Goal: Book appointment/travel/reservation

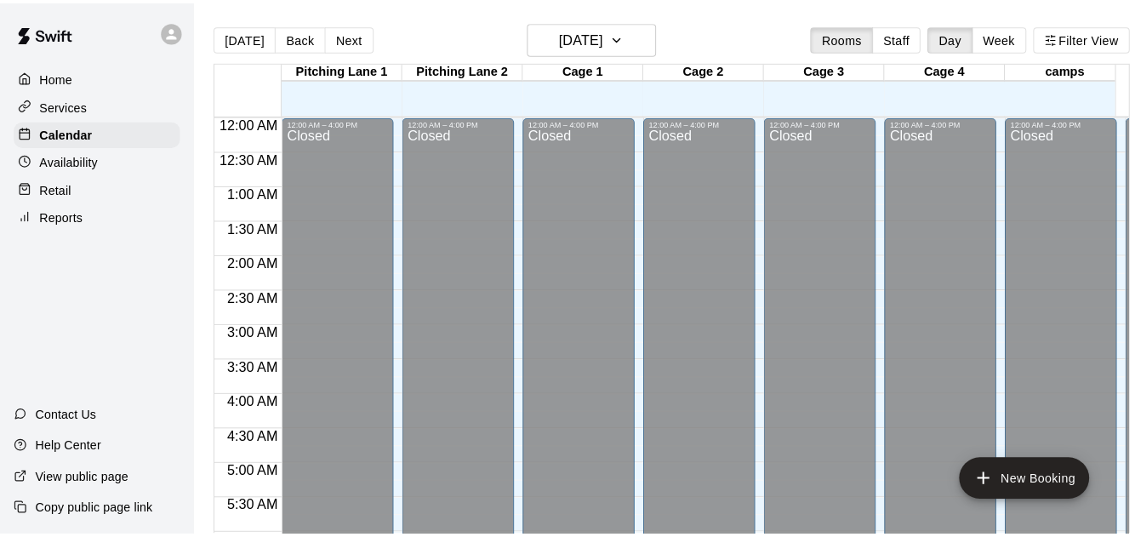
scroll to position [935, 0]
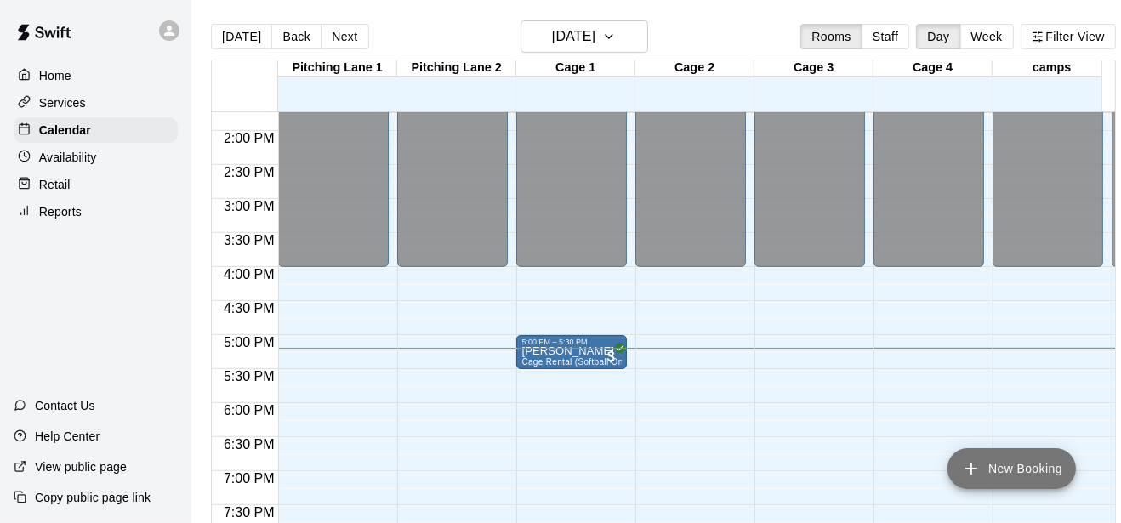
click at [1010, 461] on button "New Booking" at bounding box center [1012, 468] width 128 height 41
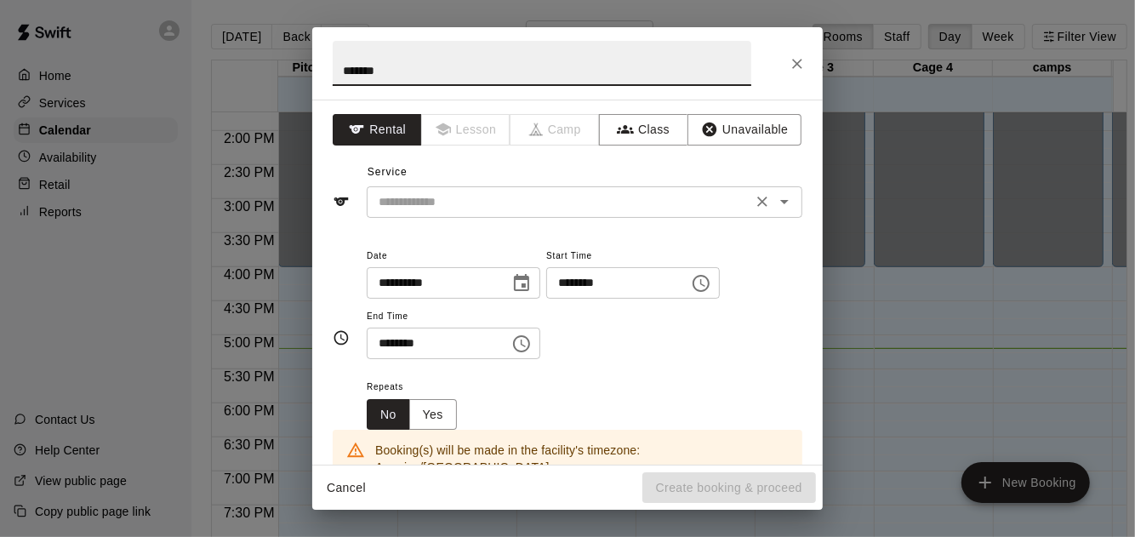
type input "*******"
click at [704, 206] on input "text" at bounding box center [559, 201] width 375 height 21
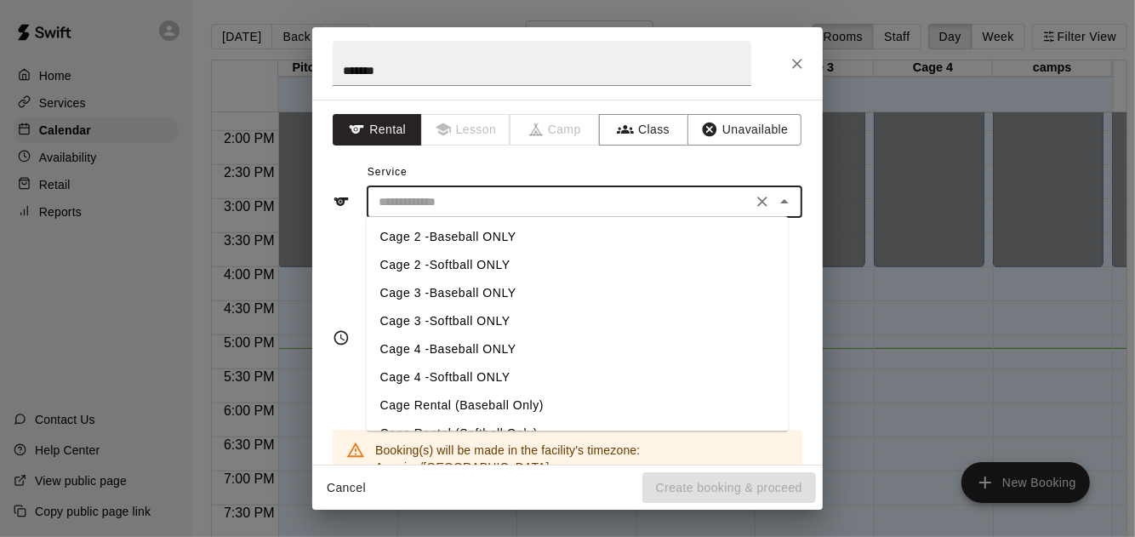
click at [534, 398] on li "Cage Rental (Baseball Only)" at bounding box center [578, 405] width 422 height 28
type input "**********"
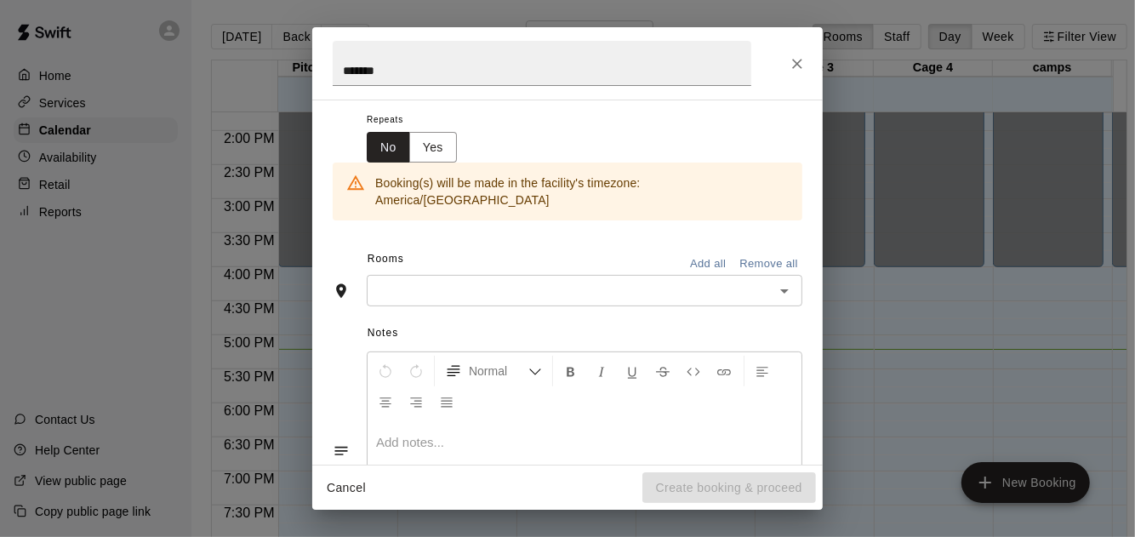
scroll to position [0, 0]
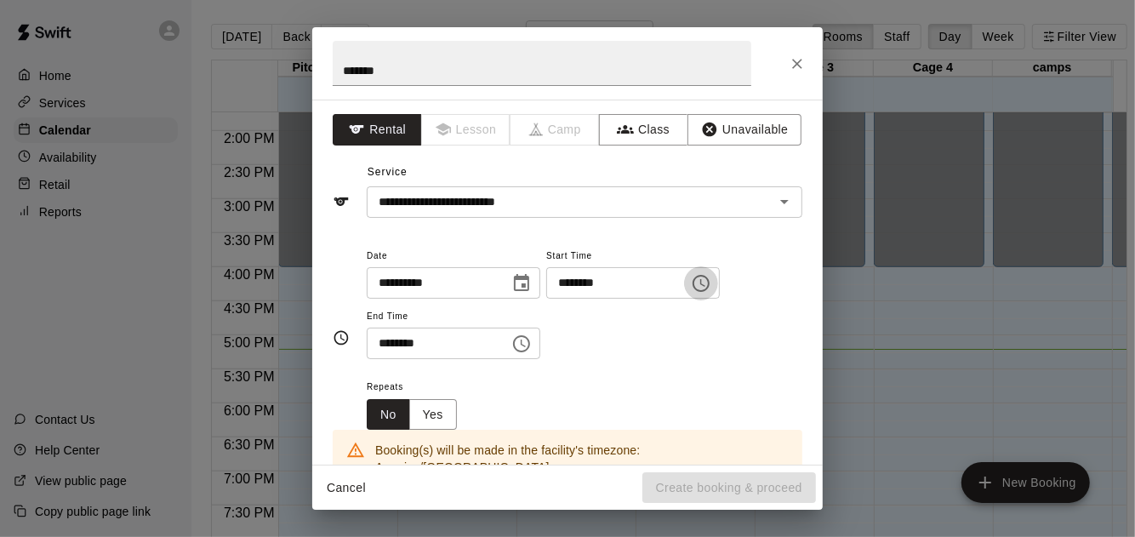
click at [711, 280] on icon "Choose time, selected time is 4:00 PM" at bounding box center [701, 283] width 20 height 20
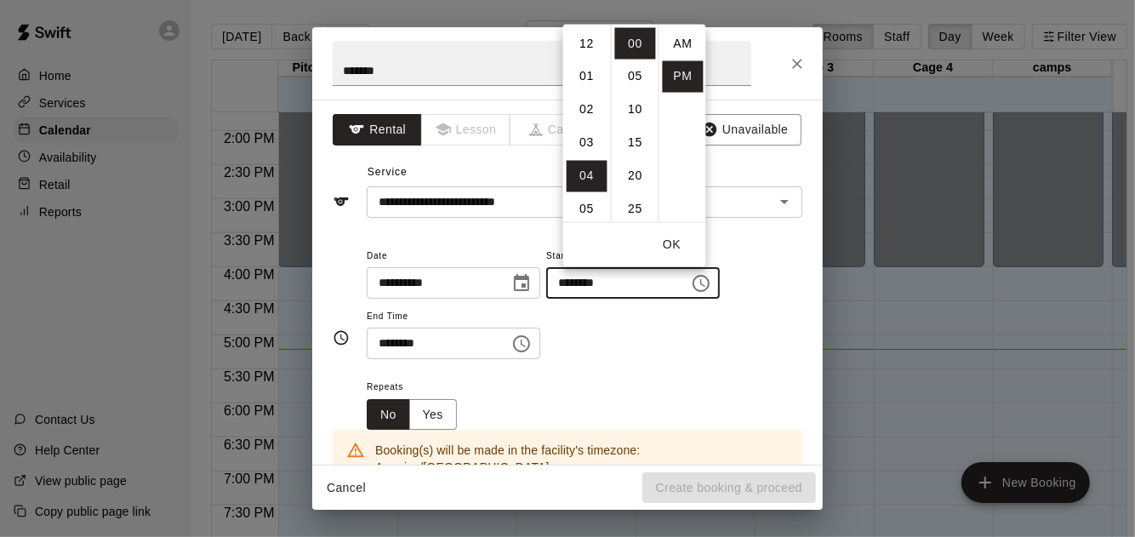
scroll to position [30, 0]
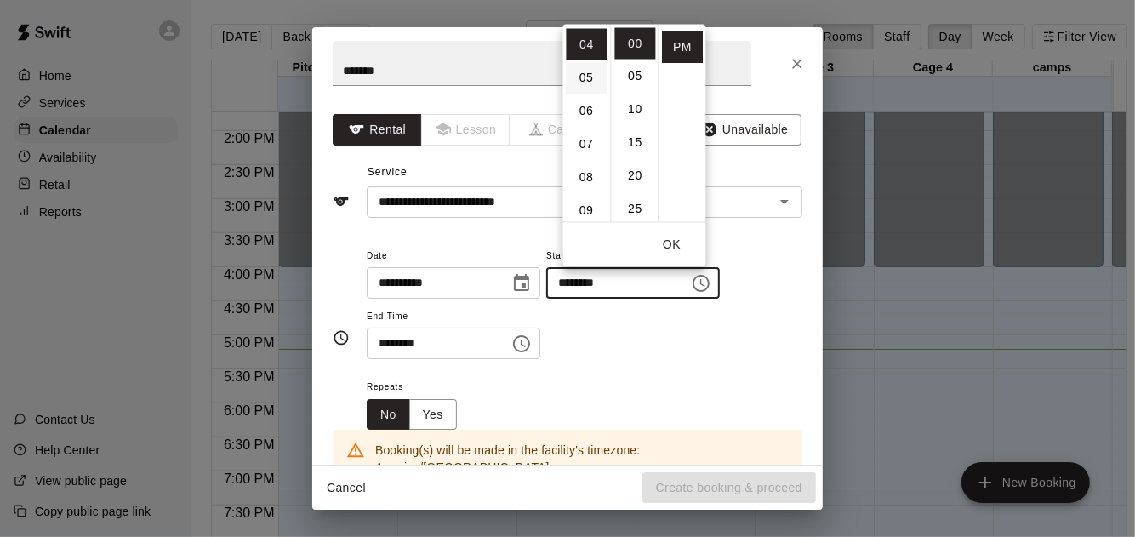
click at [584, 87] on li "05" at bounding box center [587, 76] width 41 height 31
click at [639, 140] on li "15" at bounding box center [635, 142] width 41 height 31
type input "********"
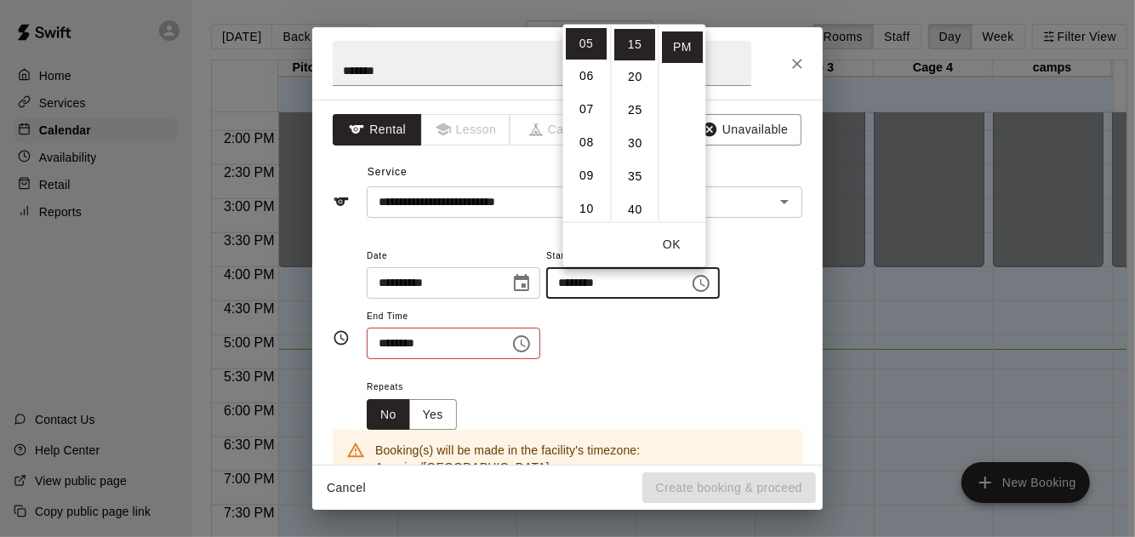
click at [532, 339] on icon "Choose time, selected time is 4:30 PM" at bounding box center [521, 343] width 20 height 20
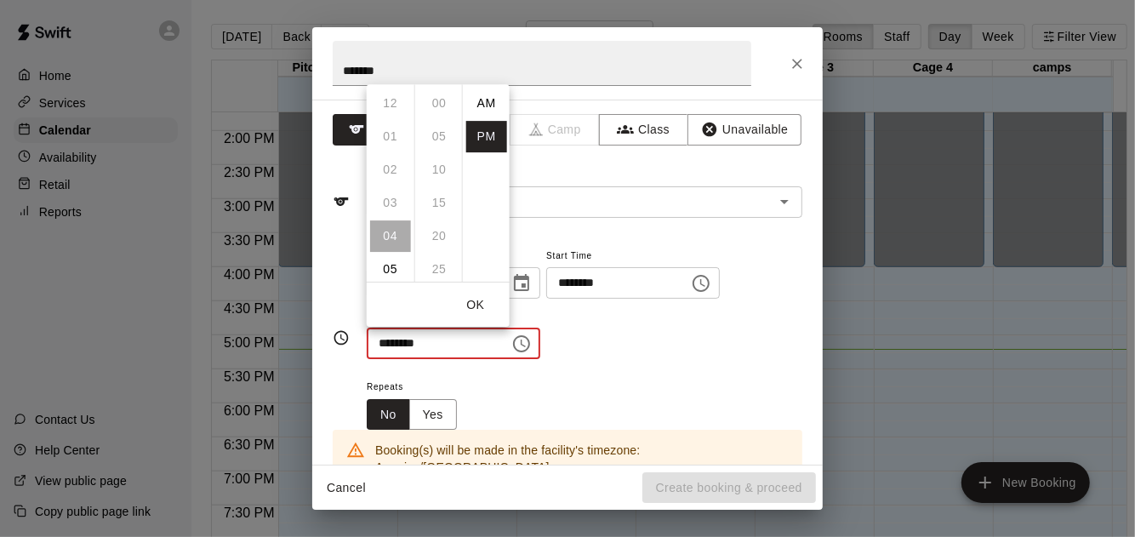
scroll to position [30, 0]
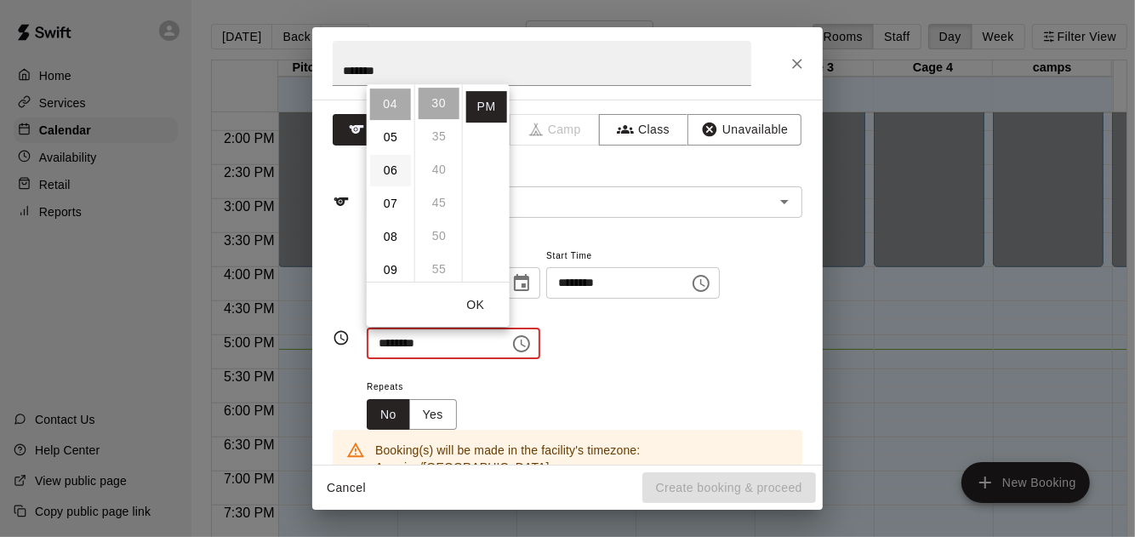
click at [385, 174] on li "06" at bounding box center [390, 170] width 41 height 31
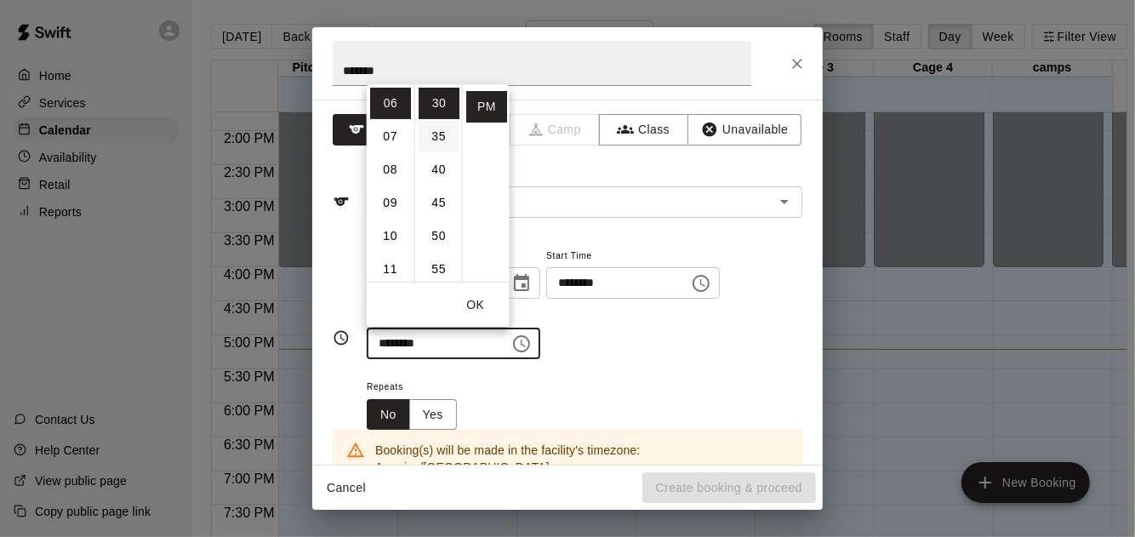
scroll to position [2, 0]
click at [436, 191] on li "15" at bounding box center [439, 200] width 41 height 31
type input "********"
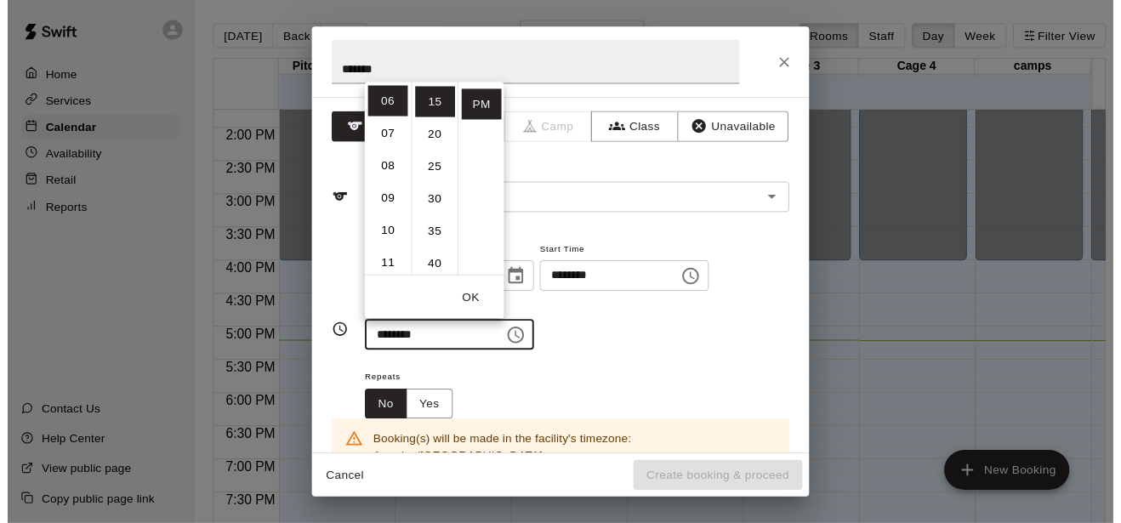
scroll to position [267, 0]
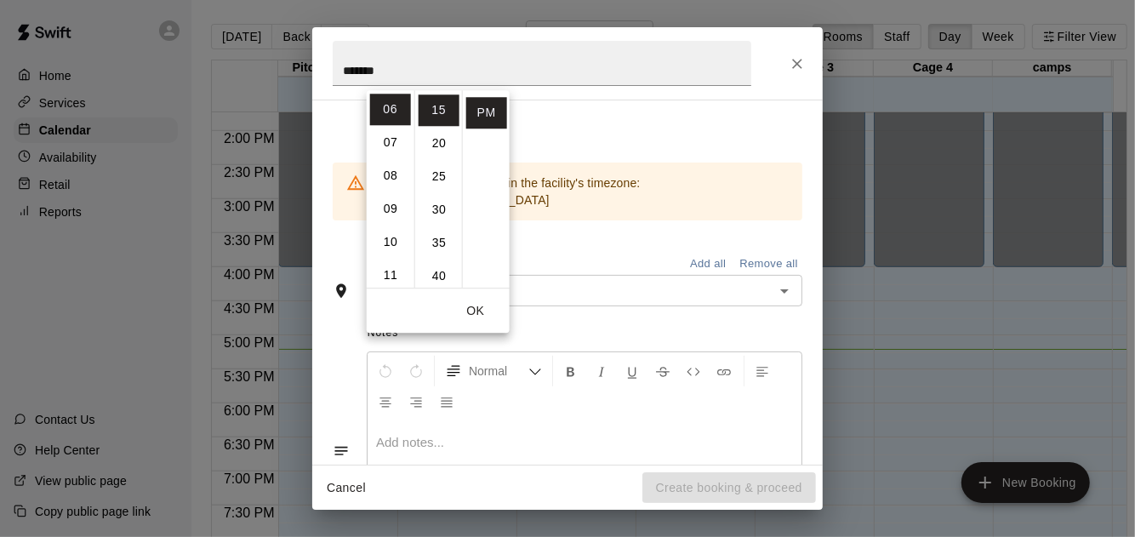
drag, startPoint x: 604, startPoint y: 310, endPoint x: 602, endPoint y: 291, distance: 19.6
click at [604, 320] on span "Notes" at bounding box center [584, 333] width 435 height 27
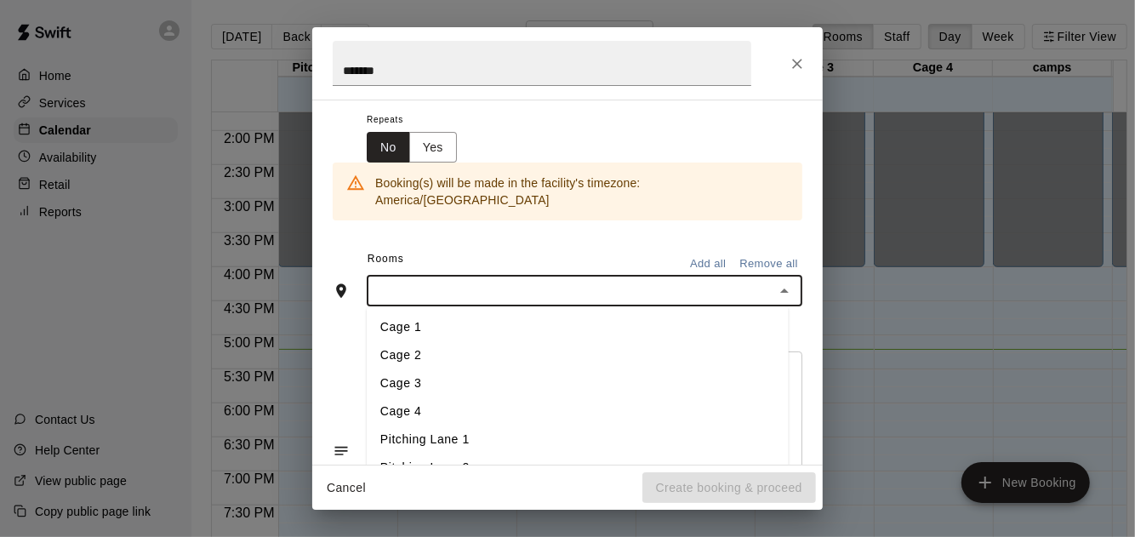
click at [600, 280] on input "text" at bounding box center [570, 290] width 397 height 21
click at [517, 370] on li "Cage 3" at bounding box center [578, 384] width 422 height 28
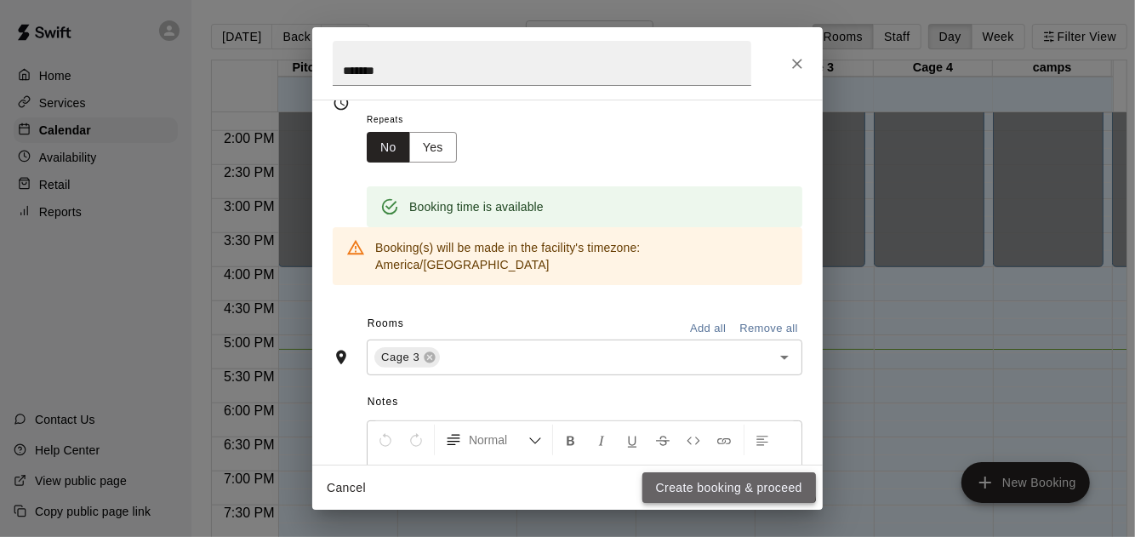
click at [721, 479] on button "Create booking & proceed" at bounding box center [729, 487] width 174 height 31
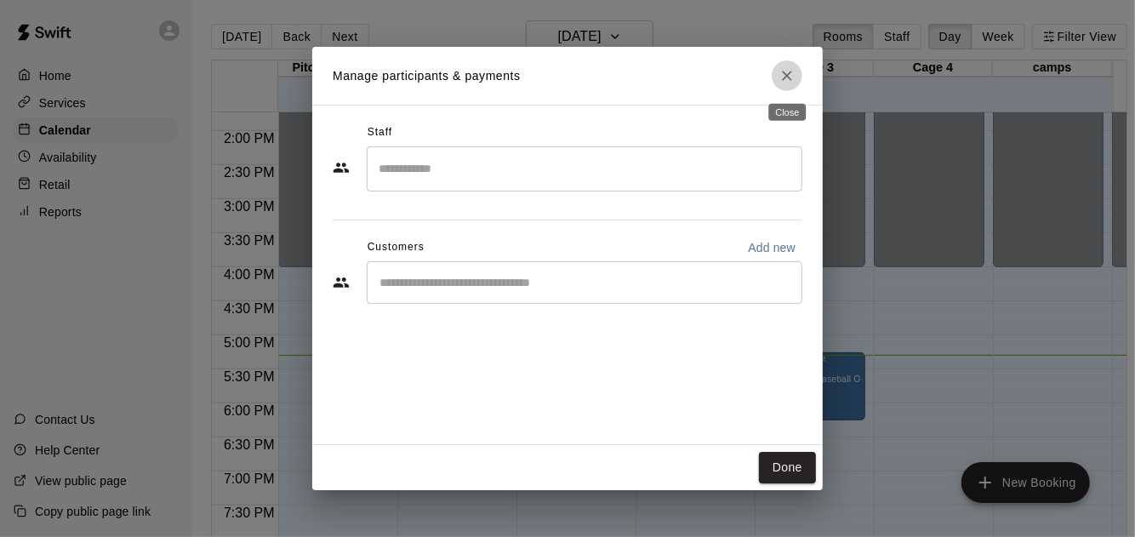
click at [781, 75] on icon "Close" at bounding box center [786, 75] width 17 height 17
